Goal: Task Accomplishment & Management: Use online tool/utility

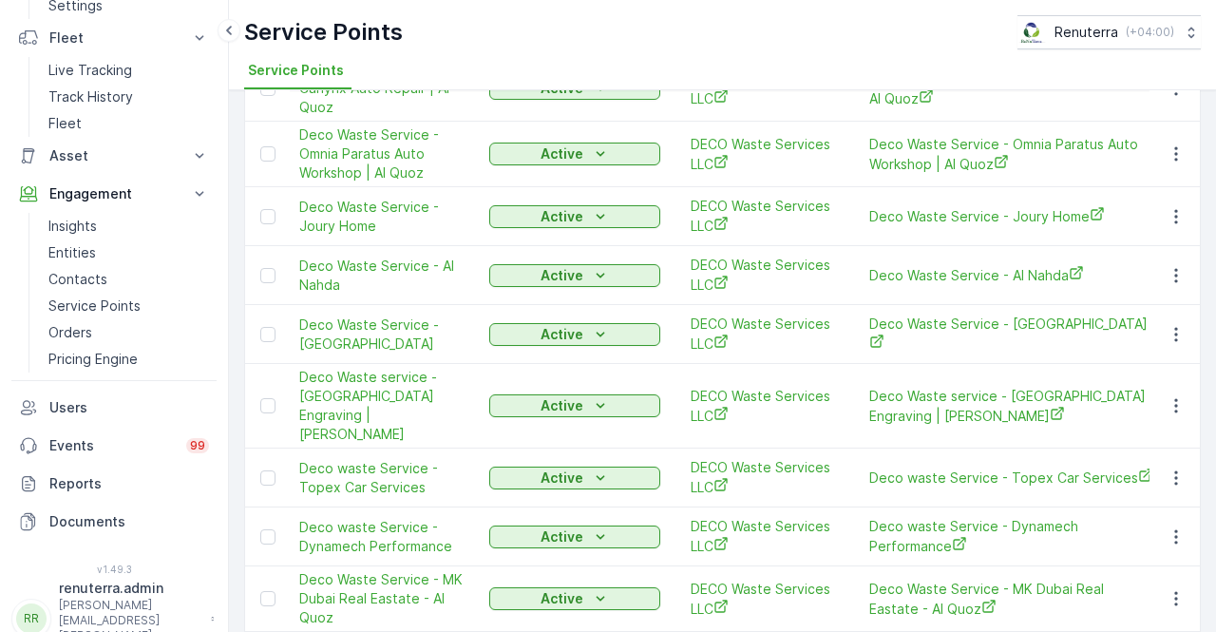
scroll to position [1900, 0]
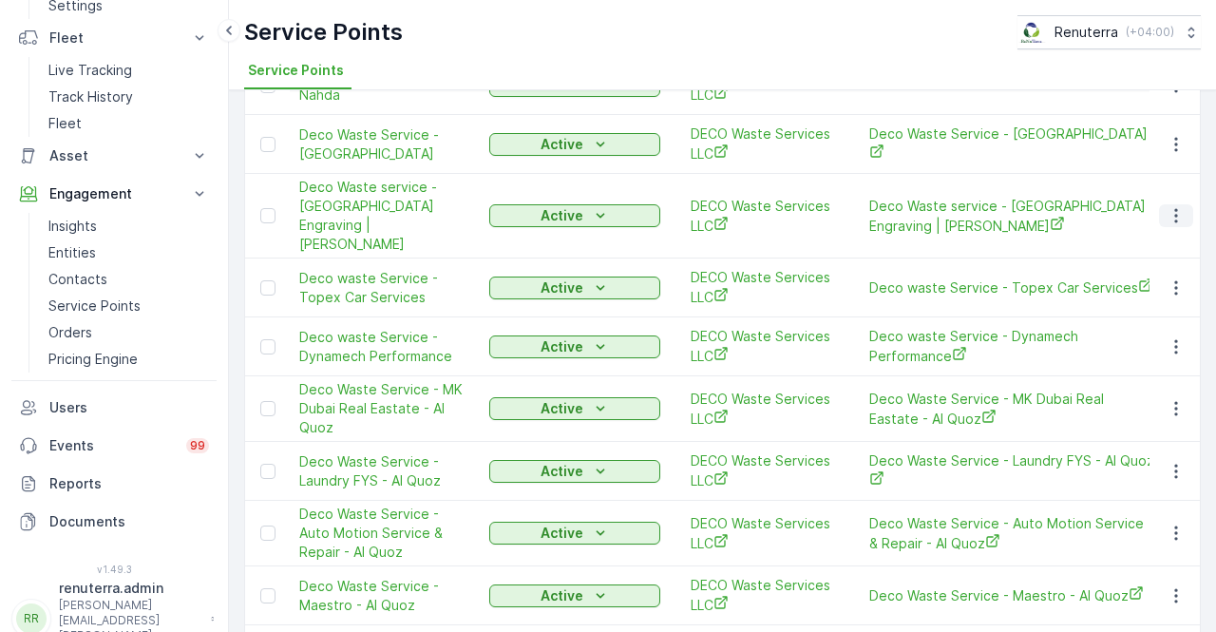
click at [1176, 206] on icon "button" at bounding box center [1176, 215] width 19 height 19
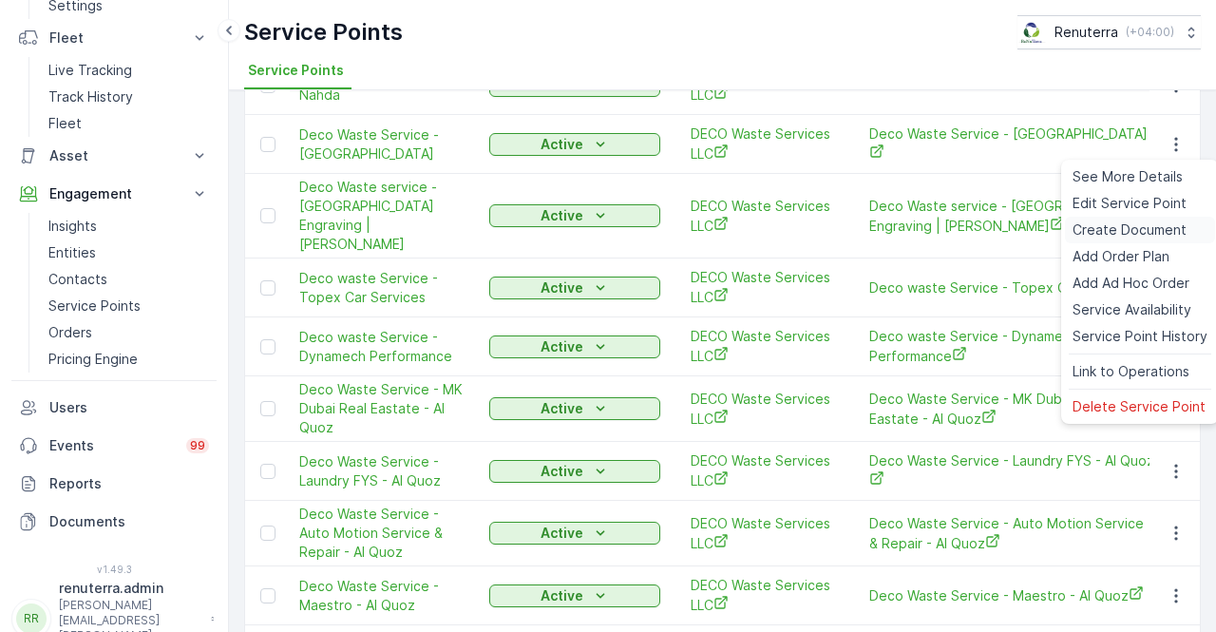
click at [1115, 223] on span "Create Document" at bounding box center [1130, 229] width 114 height 19
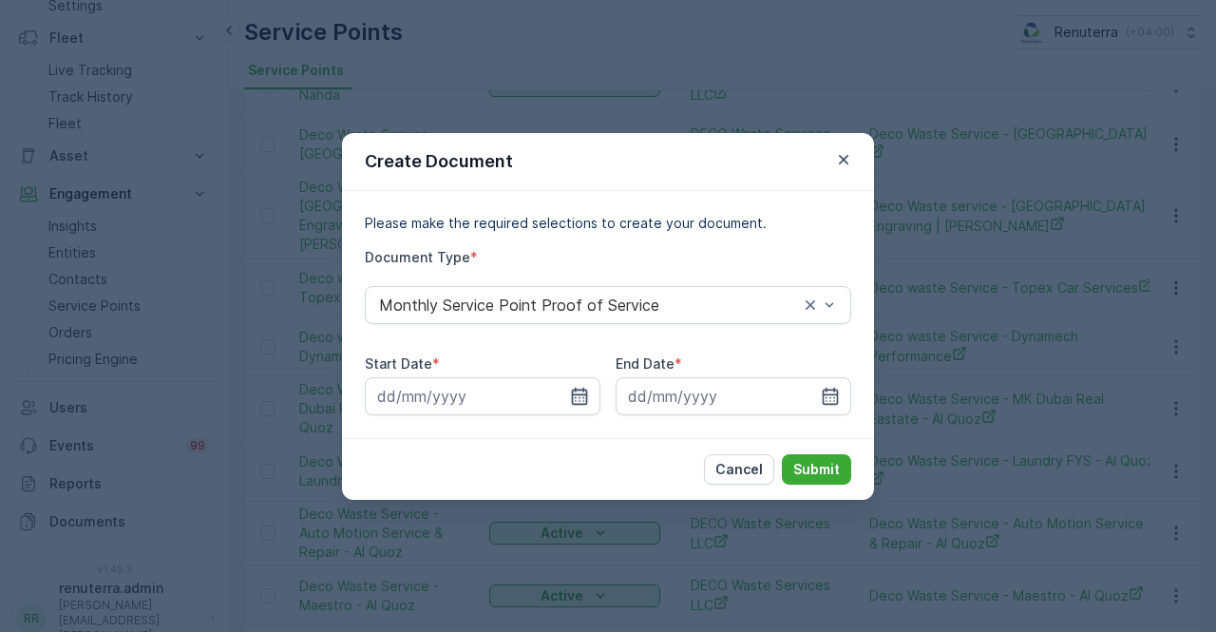
click at [574, 396] on icon "button" at bounding box center [579, 396] width 19 height 19
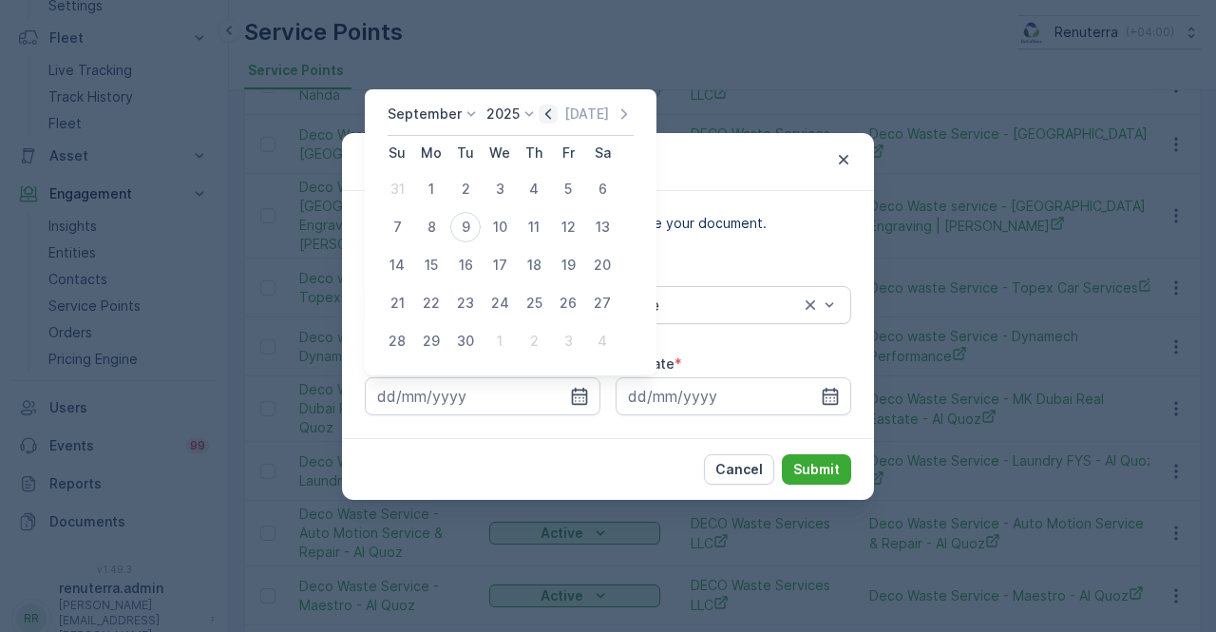
click at [545, 117] on icon "button" at bounding box center [548, 113] width 6 height 10
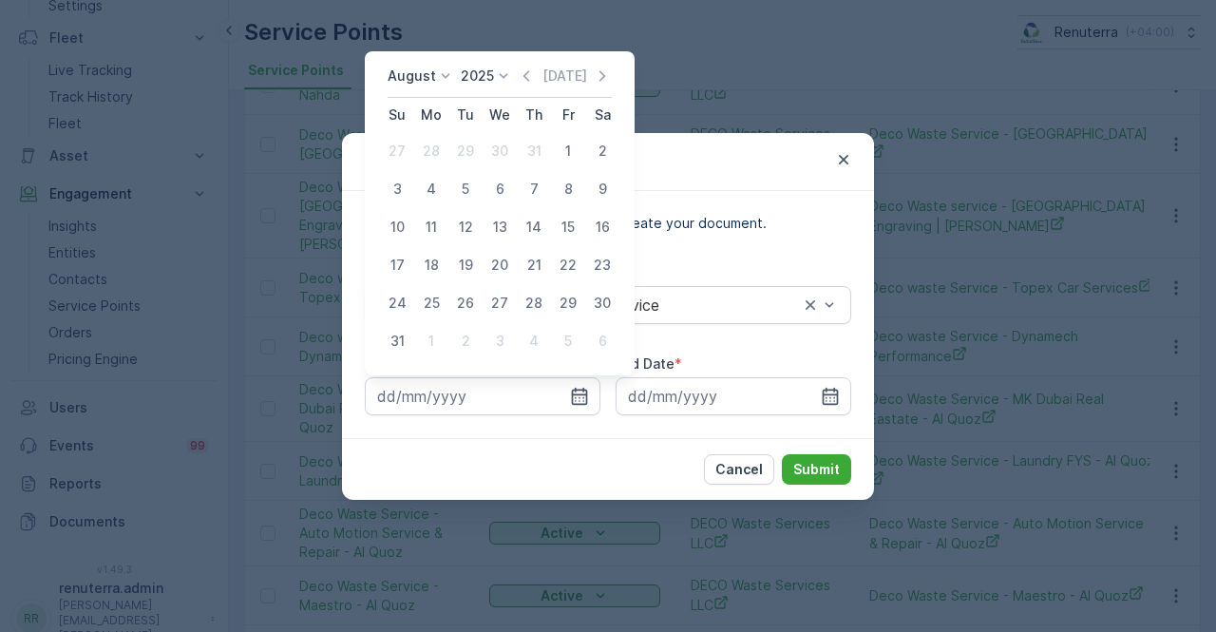
drag, startPoint x: 571, startPoint y: 149, endPoint x: 585, endPoint y: 214, distance: 66.2
click at [572, 149] on div "1" at bounding box center [568, 151] width 30 height 30
type input "[DATE]"
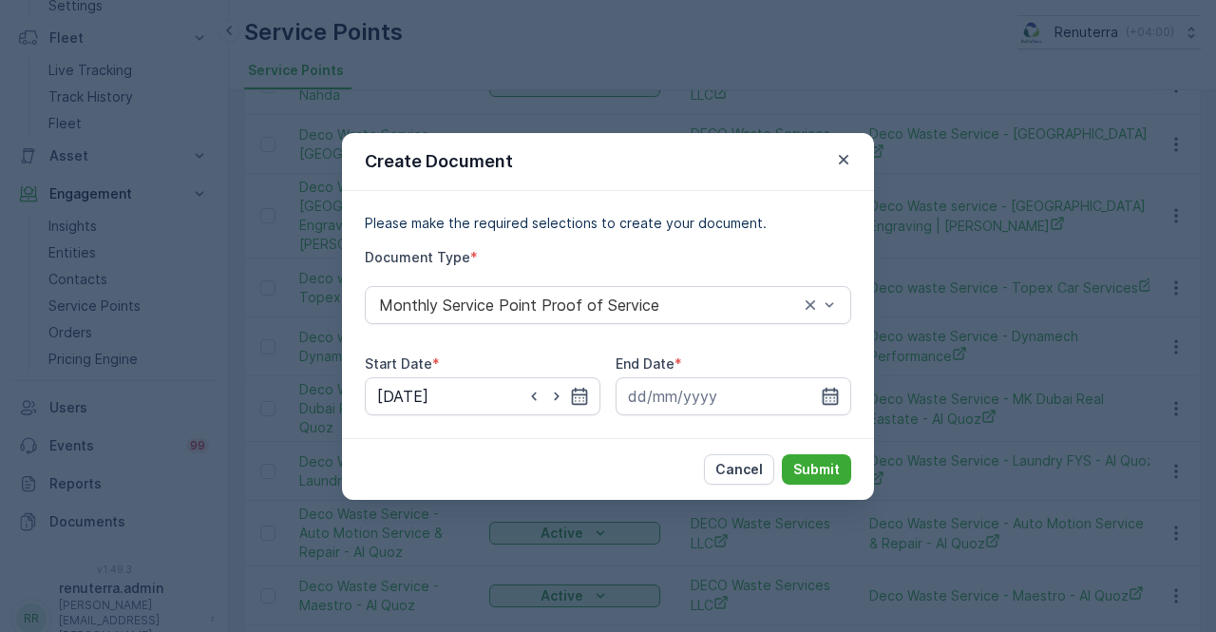
click at [839, 390] on icon "button" at bounding box center [830, 396] width 19 height 19
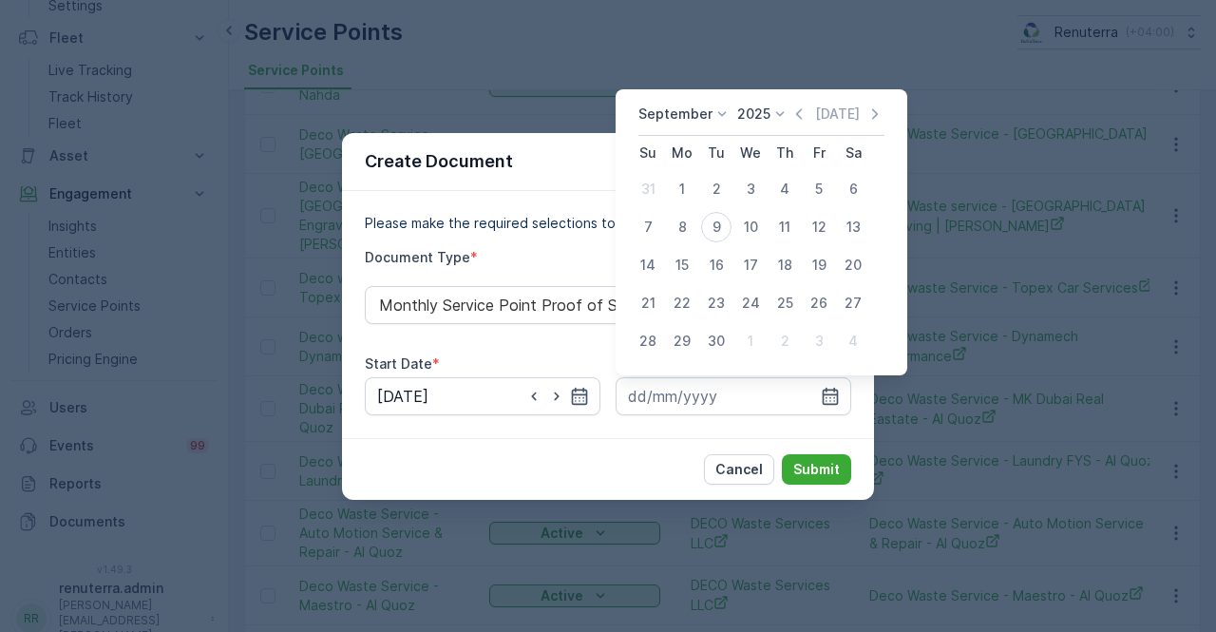
click at [796, 110] on icon "button" at bounding box center [799, 114] width 19 height 19
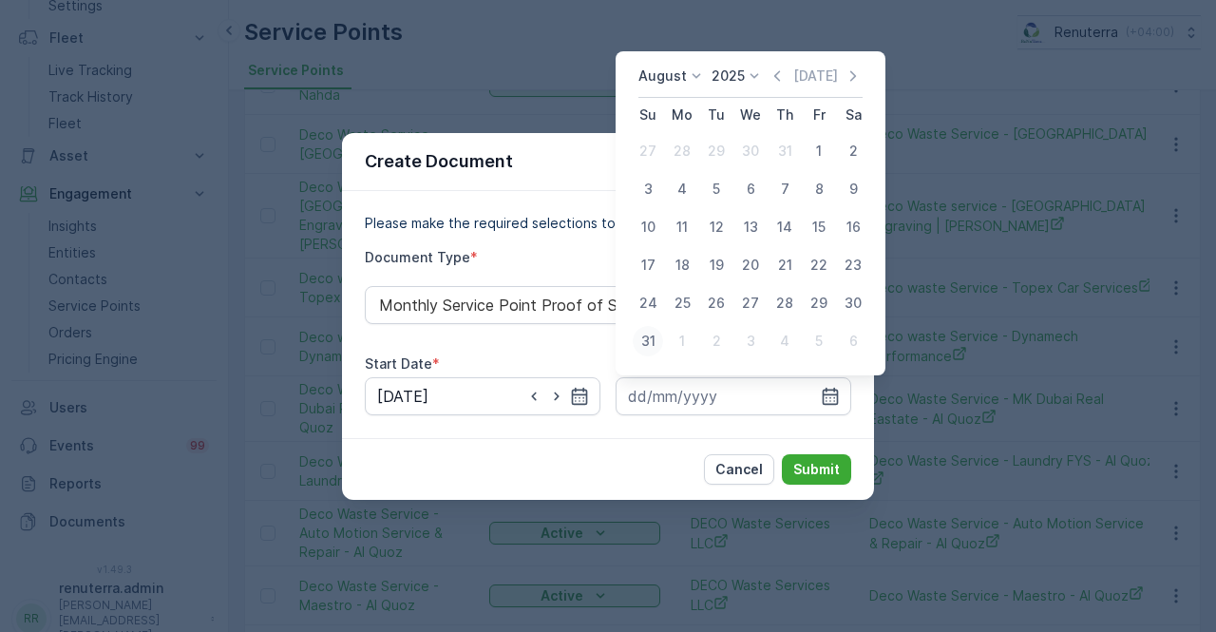
click at [646, 341] on div "31" at bounding box center [648, 341] width 30 height 30
type input "[DATE]"
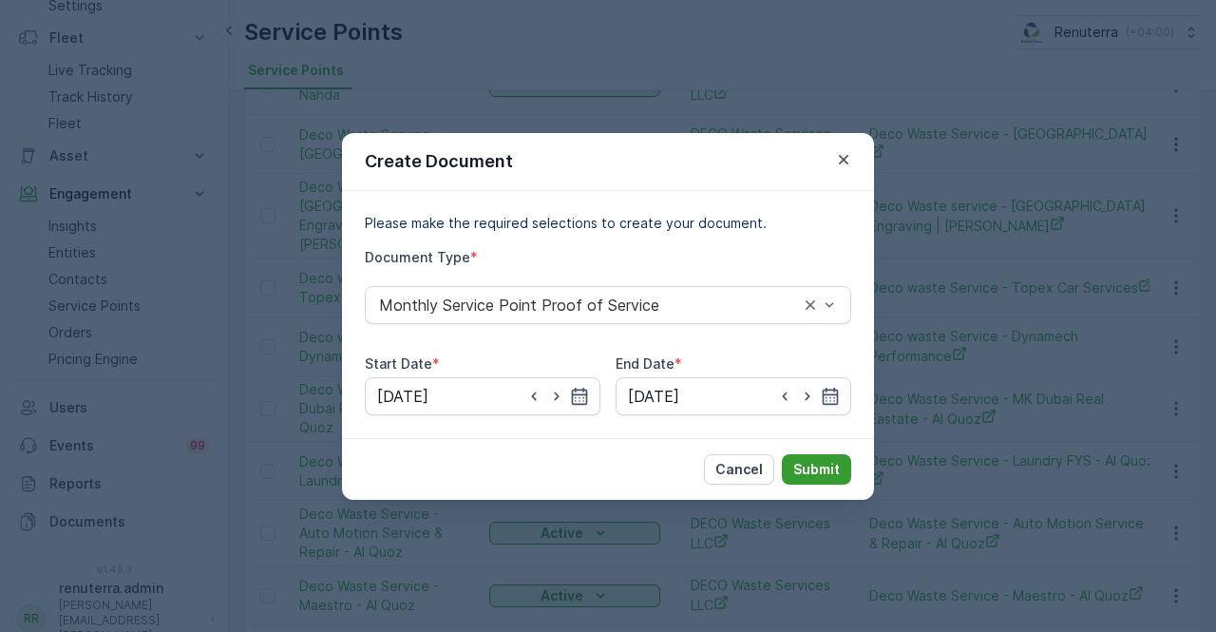
click at [806, 461] on p "Submit" at bounding box center [816, 469] width 47 height 19
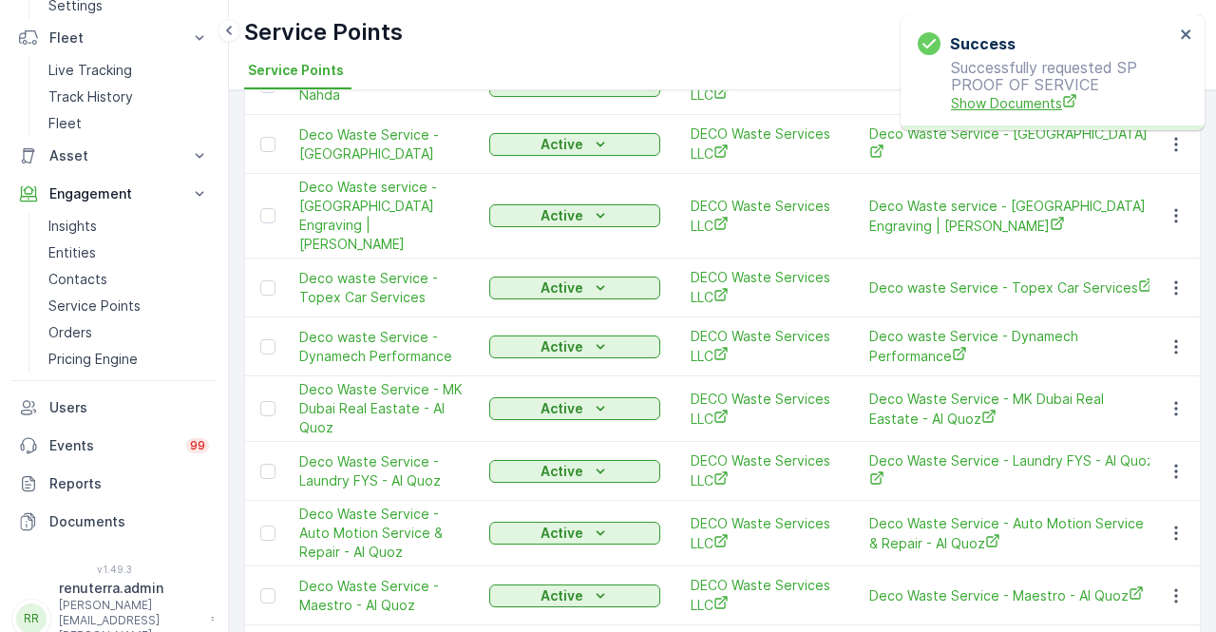
click at [1018, 107] on span "Show Documents" at bounding box center [1062, 103] width 223 height 20
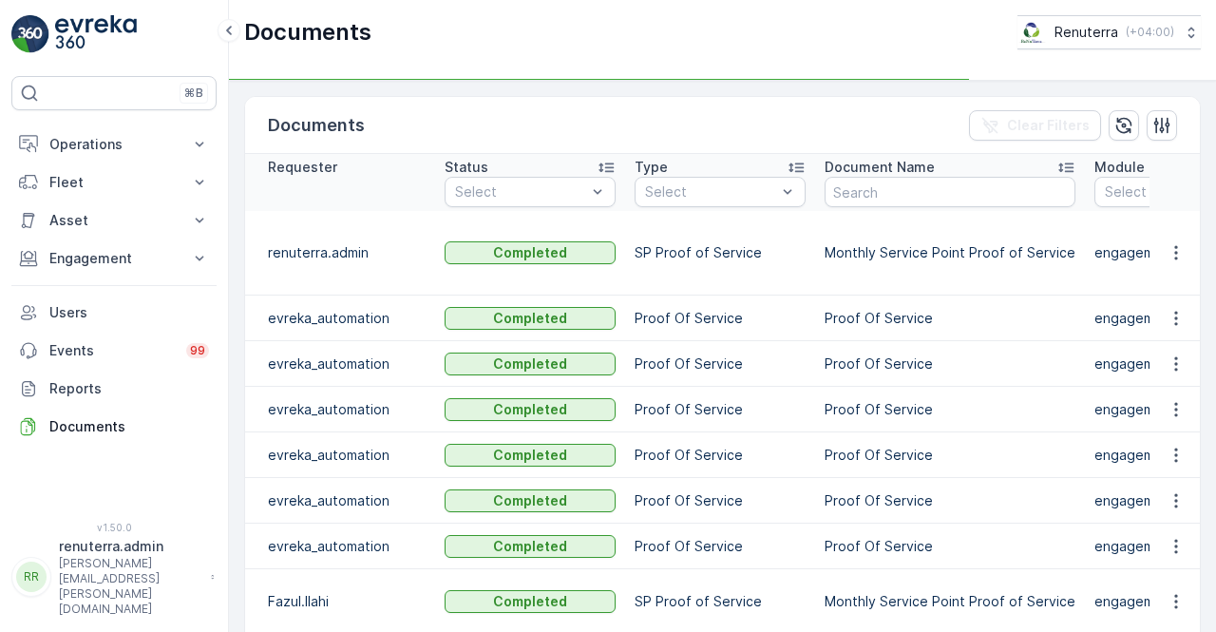
click at [1193, 241] on td at bounding box center [1175, 253] width 51 height 85
click at [1172, 245] on icon "button" at bounding box center [1176, 252] width 19 height 19
click at [1172, 275] on span "See Details" at bounding box center [1170, 269] width 73 height 19
click at [1180, 244] on icon "button" at bounding box center [1176, 252] width 19 height 19
click at [1144, 272] on span "See Details" at bounding box center [1170, 269] width 73 height 19
